Goal: Navigation & Orientation: Find specific page/section

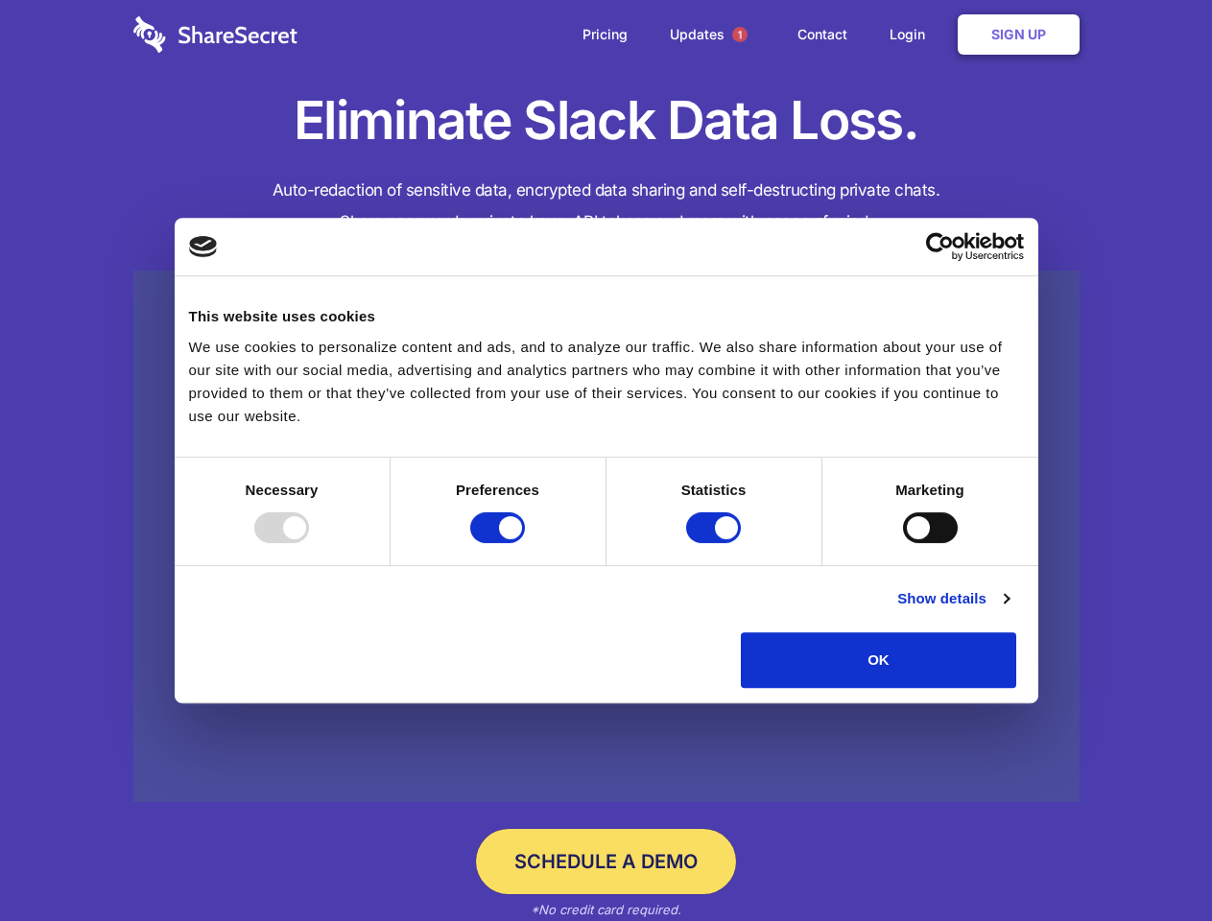
click at [309, 543] on div at bounding box center [281, 527] width 55 height 31
click at [525, 543] on input "Preferences" at bounding box center [497, 527] width 55 height 31
checkbox input "false"
click at [716, 543] on input "Statistics" at bounding box center [713, 527] width 55 height 31
checkbox input "false"
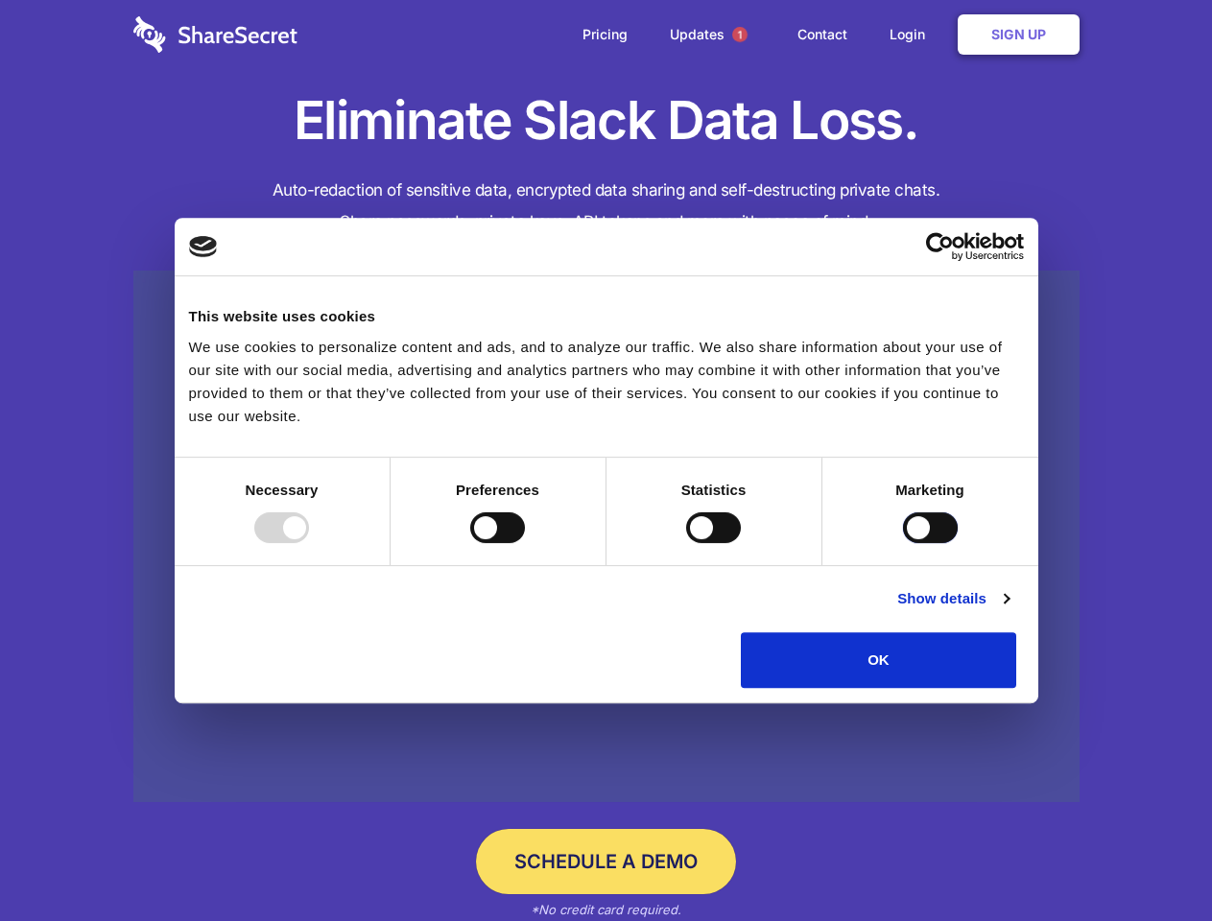
click at [903, 543] on input "Marketing" at bounding box center [930, 527] width 55 height 31
checkbox input "true"
click at [1009, 610] on link "Show details" at bounding box center [952, 598] width 111 height 23
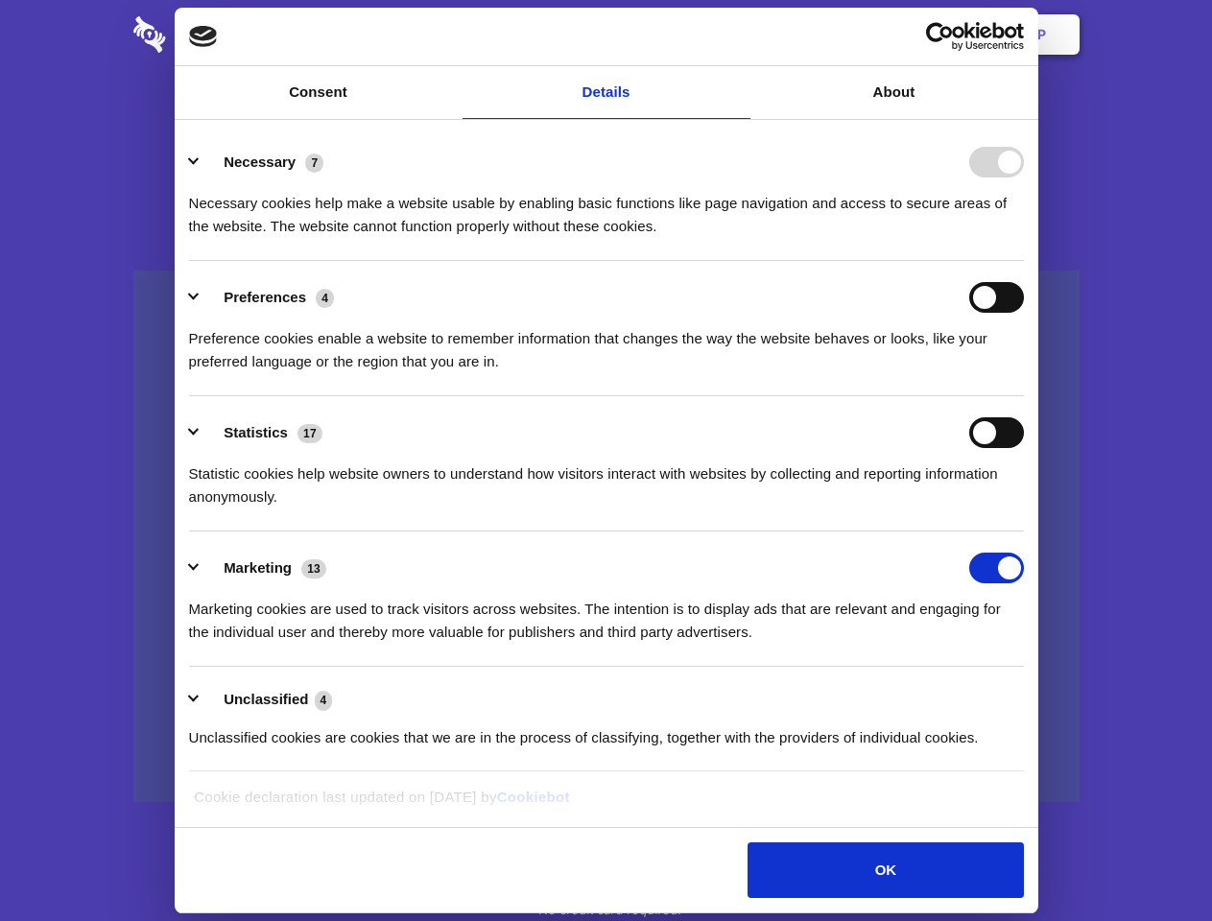
click at [1024, 261] on li "Necessary 7 Necessary cookies help make a website usable by enabling basic func…" at bounding box center [606, 193] width 835 height 135
click at [739, 35] on span "1" at bounding box center [739, 34] width 15 height 15
